Goal: Transaction & Acquisition: Purchase product/service

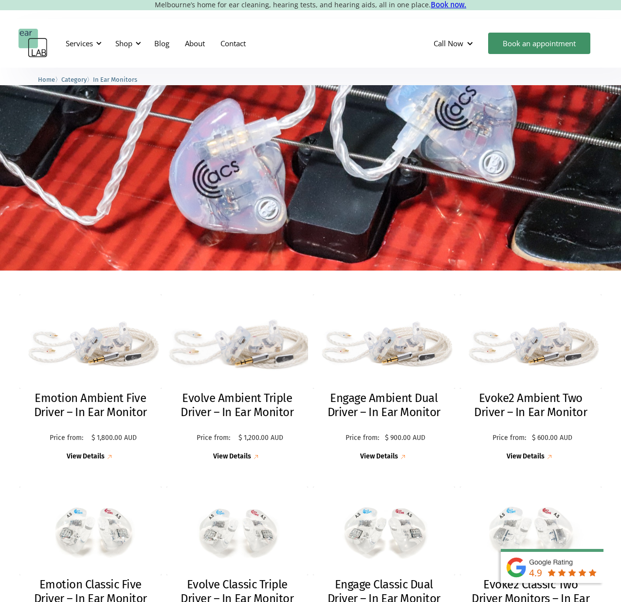
scroll to position [97, 0]
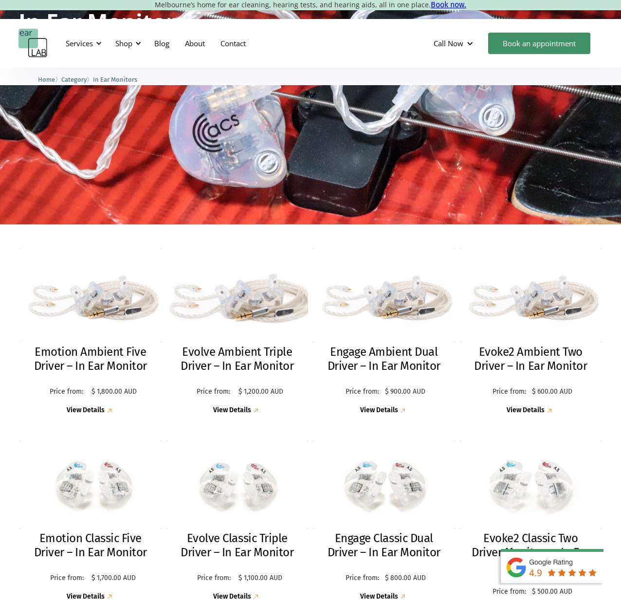
click at [271, 304] on img at bounding box center [237, 295] width 156 height 104
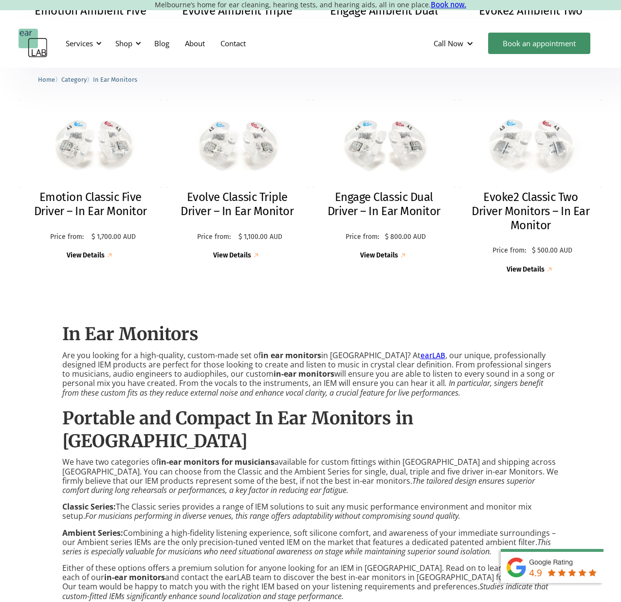
scroll to position [487, 0]
